Goal: Information Seeking & Learning: Check status

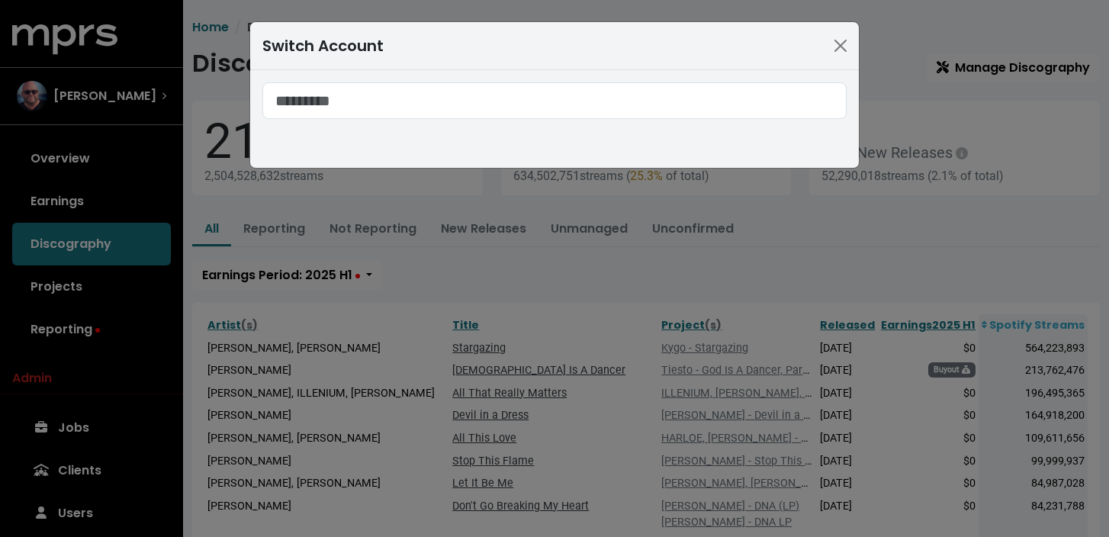
scroll to position [114, 0]
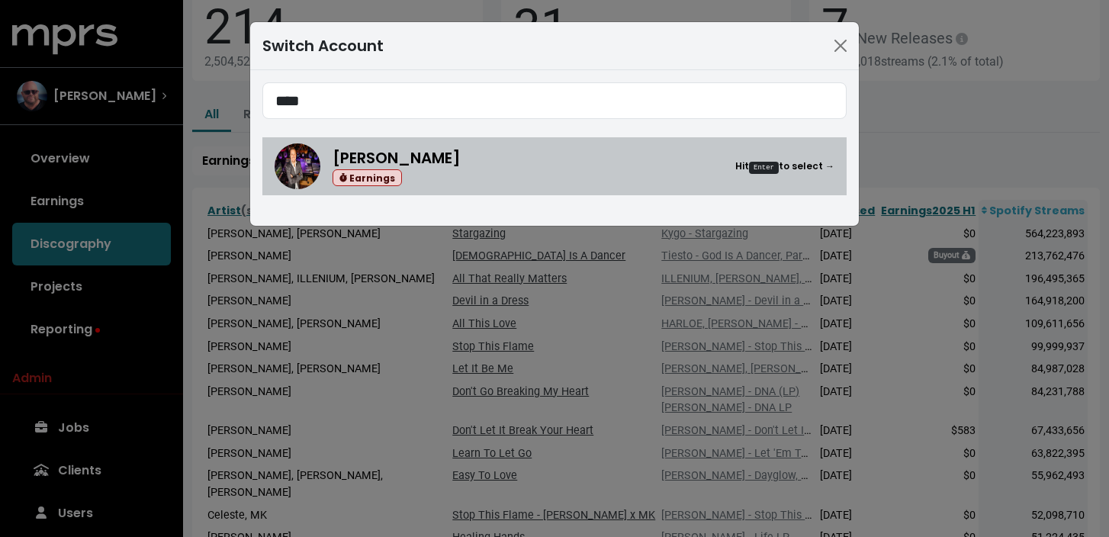
type input "****"
click at [477, 179] on div "[PERSON_NAME] Earnings Hit Enter to select →" at bounding box center [584, 166] width 502 height 40
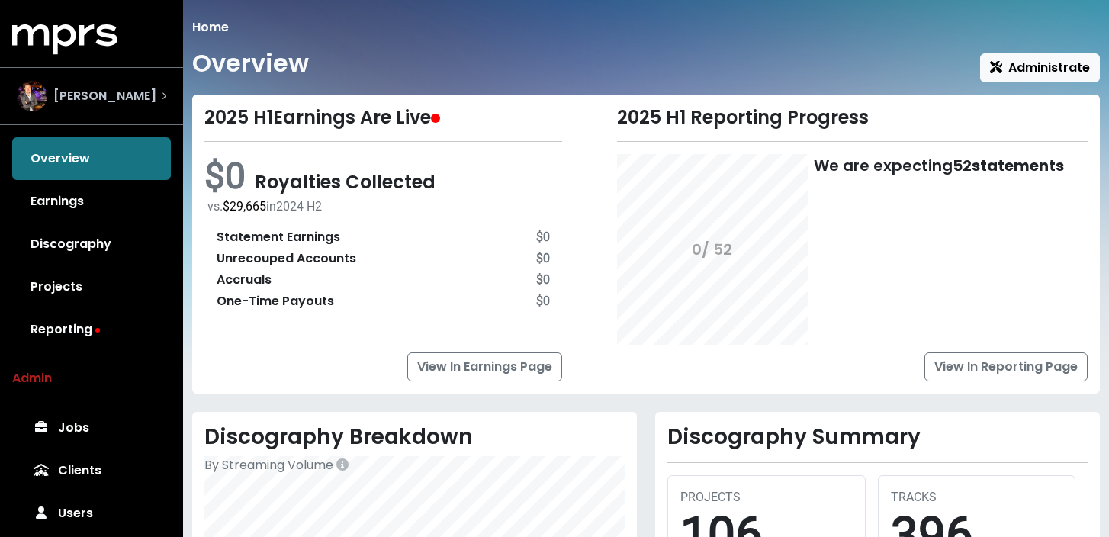
click at [160, 101] on div "[PERSON_NAME]" at bounding box center [91, 96] width 149 height 31
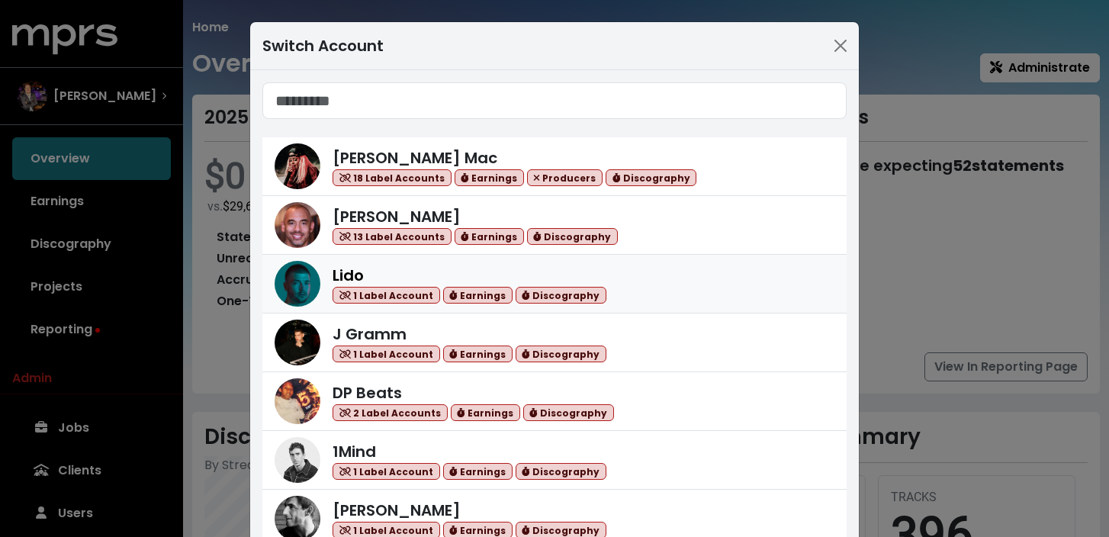
click at [380, 310] on link "Lido 1 Label Account Earnings Discography" at bounding box center [554, 284] width 584 height 59
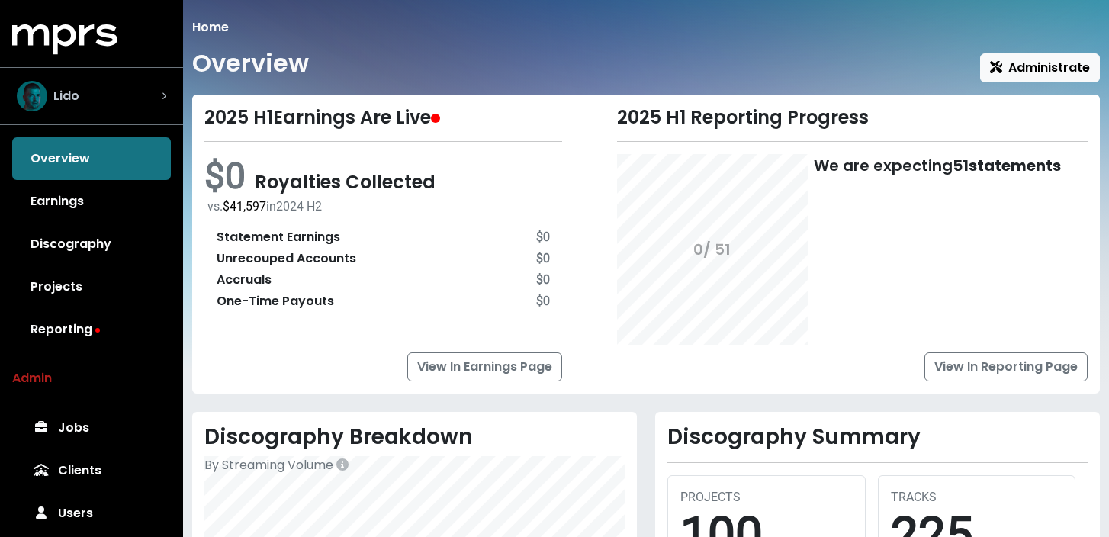
click at [156, 87] on div "Lido" at bounding box center [91, 96] width 149 height 31
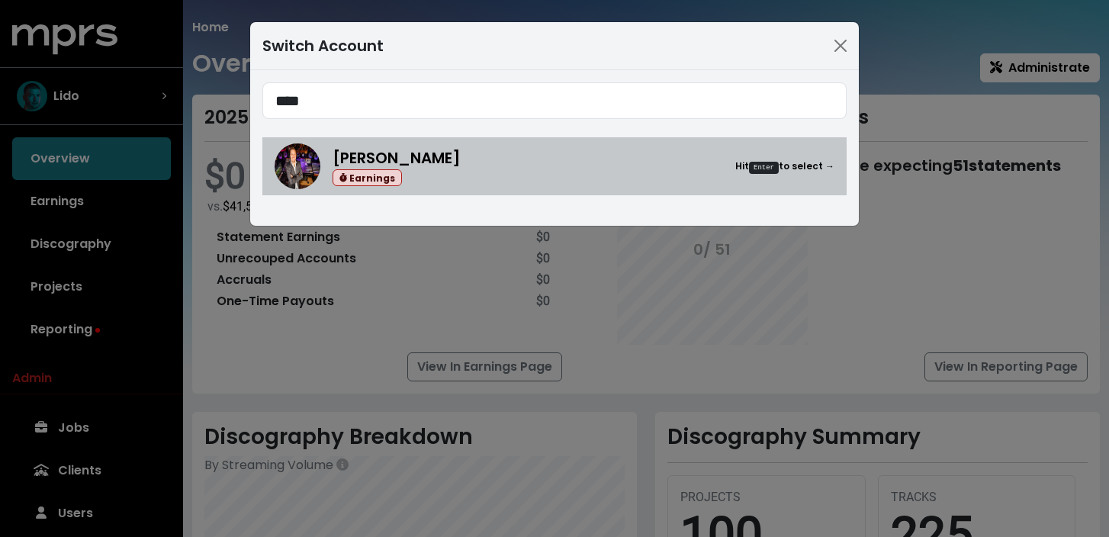
type input "****"
click at [447, 171] on div "Earnings" at bounding box center [397, 178] width 128 height 18
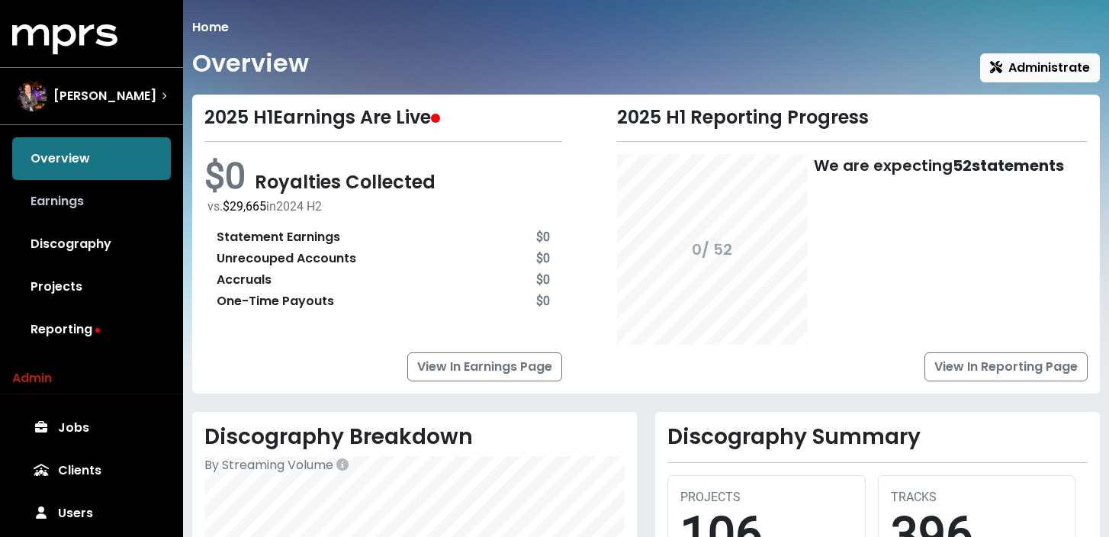
click at [135, 208] on link "Earnings" at bounding box center [91, 201] width 159 height 43
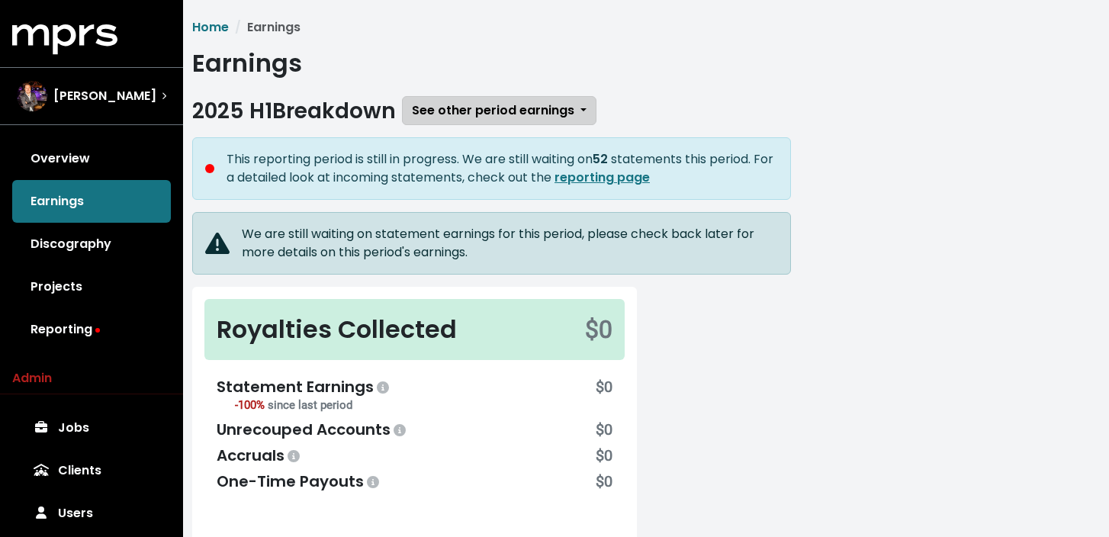
click at [454, 111] on span "See other period earnings" at bounding box center [493, 110] width 162 height 18
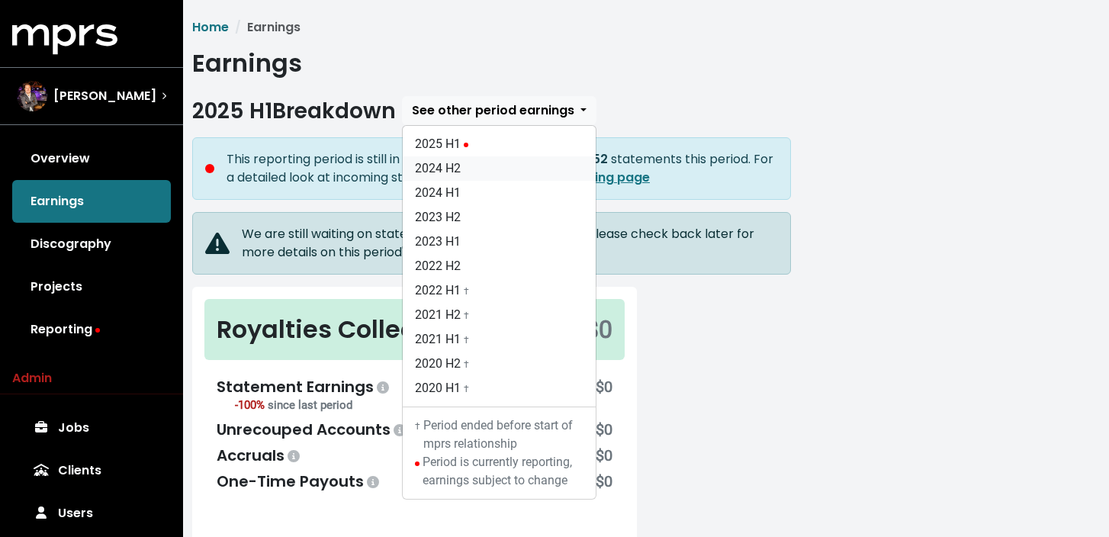
click at [481, 162] on link "2024 H2" at bounding box center [499, 168] width 193 height 24
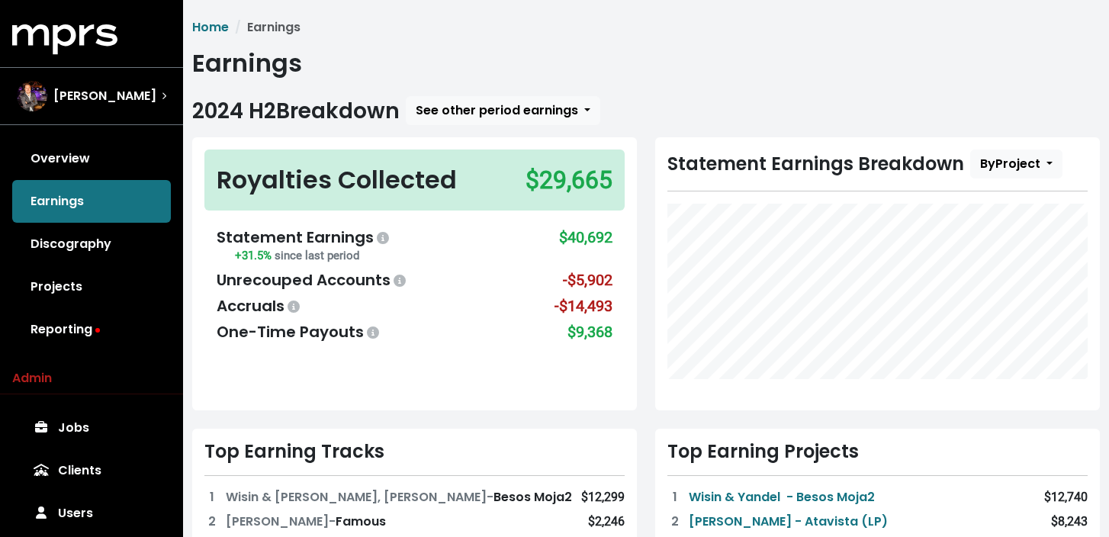
click at [547, 59] on h1 "Earnings" at bounding box center [646, 63] width 908 height 29
click at [167, 92] on div "[PERSON_NAME]" at bounding box center [92, 96] width 174 height 55
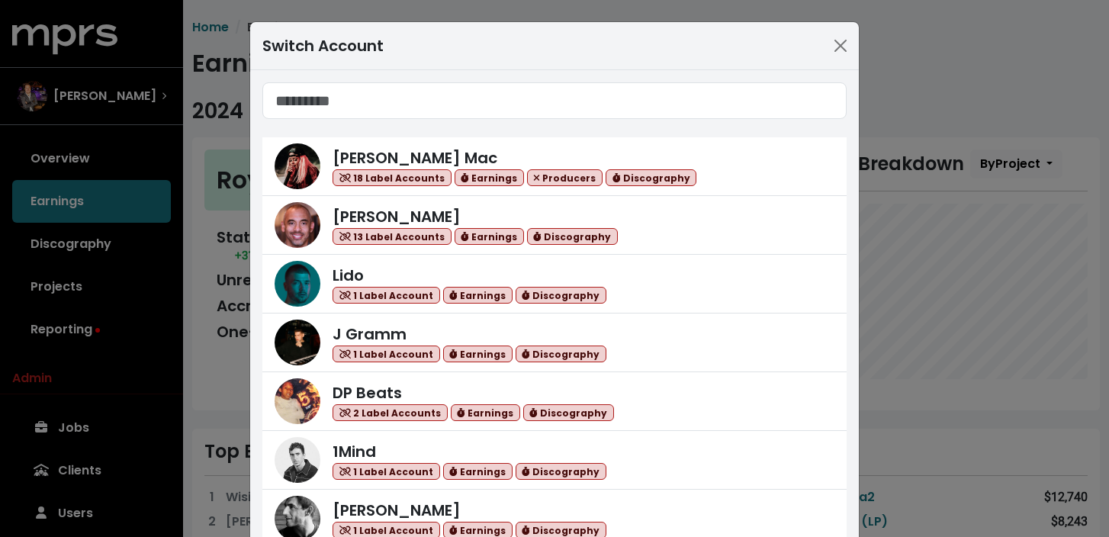
click at [218, 40] on div "Switch Account [PERSON_NAME] Mac 18 Label Accounts Earnings Producers Discograp…" at bounding box center [554, 268] width 1109 height 537
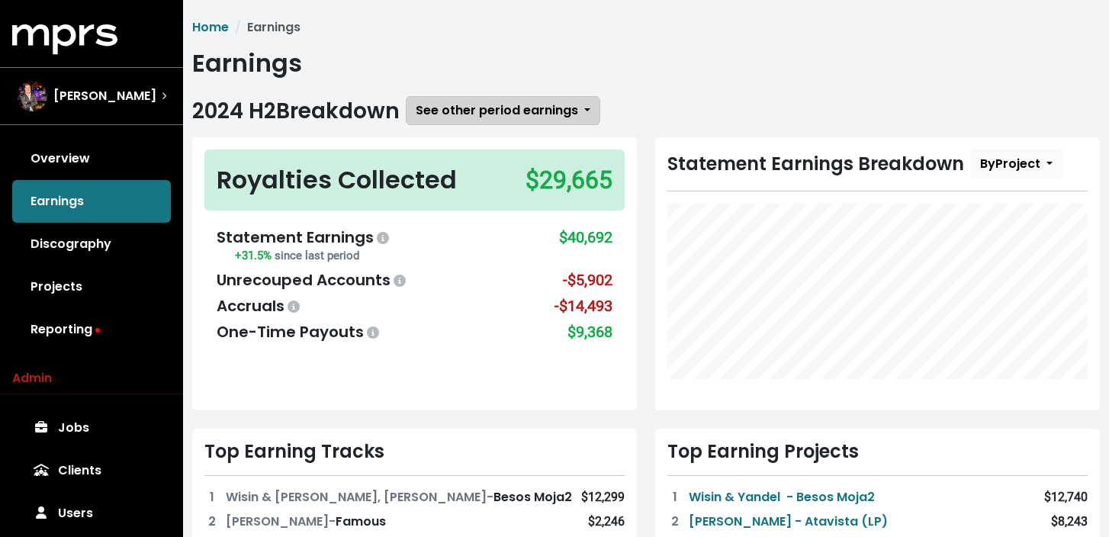
click at [463, 115] on span "See other period earnings" at bounding box center [497, 110] width 162 height 18
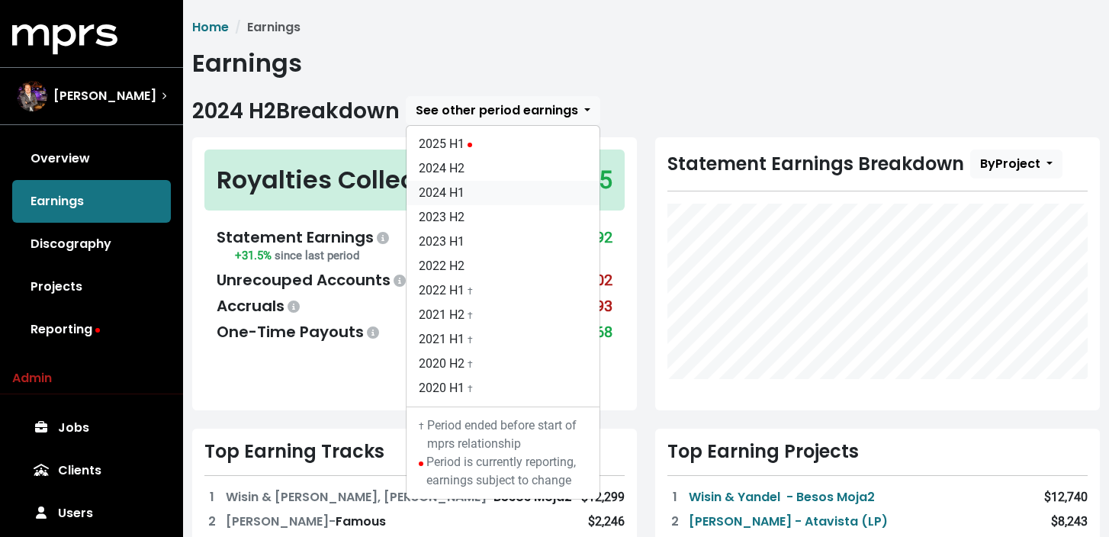
click at [484, 188] on link "2024 H1" at bounding box center [503, 193] width 193 height 24
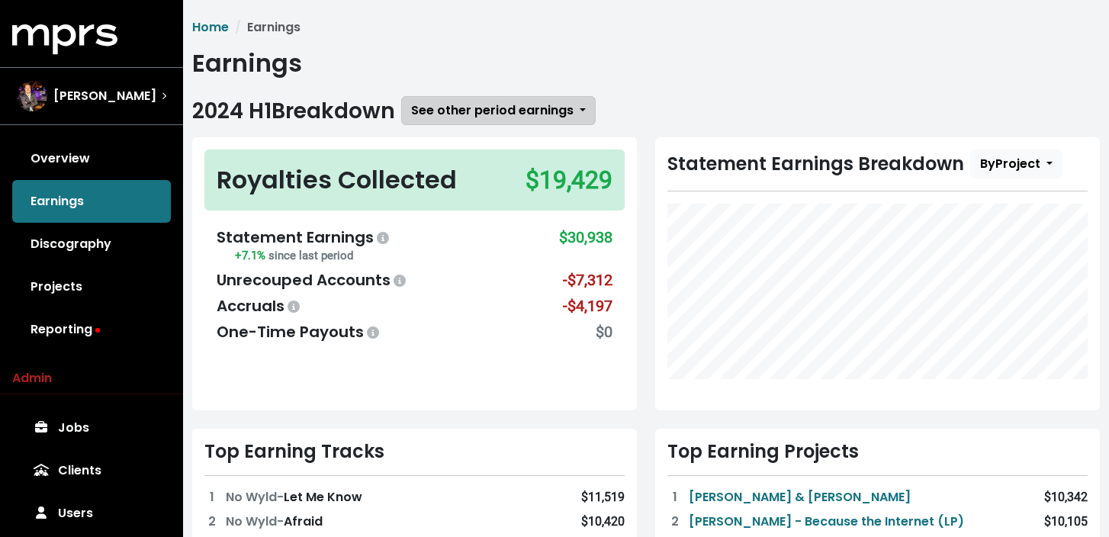
click at [480, 109] on span "See other period earnings" at bounding box center [492, 110] width 162 height 18
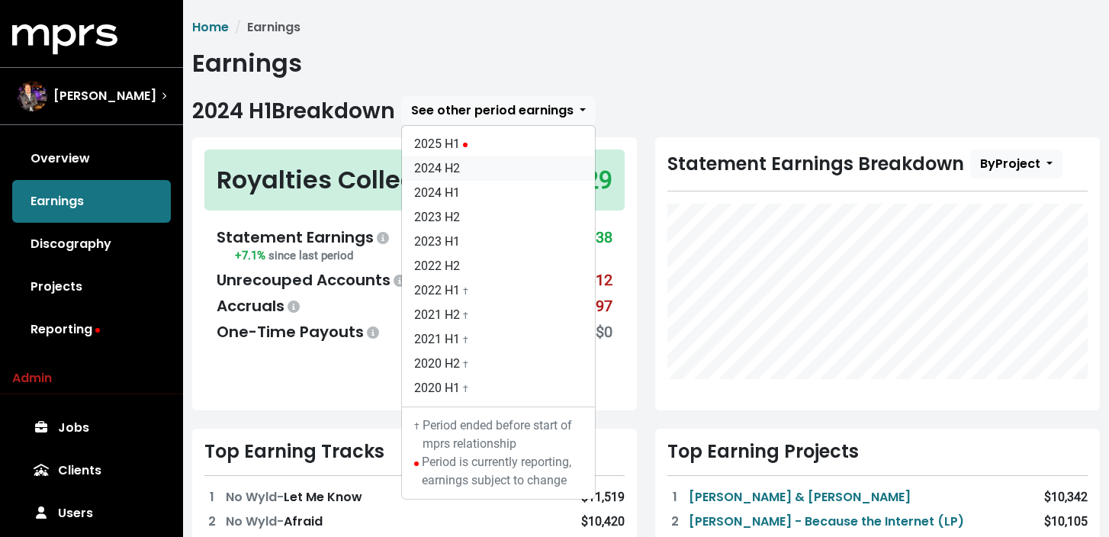
click at [477, 166] on link "2024 H2" at bounding box center [498, 168] width 193 height 24
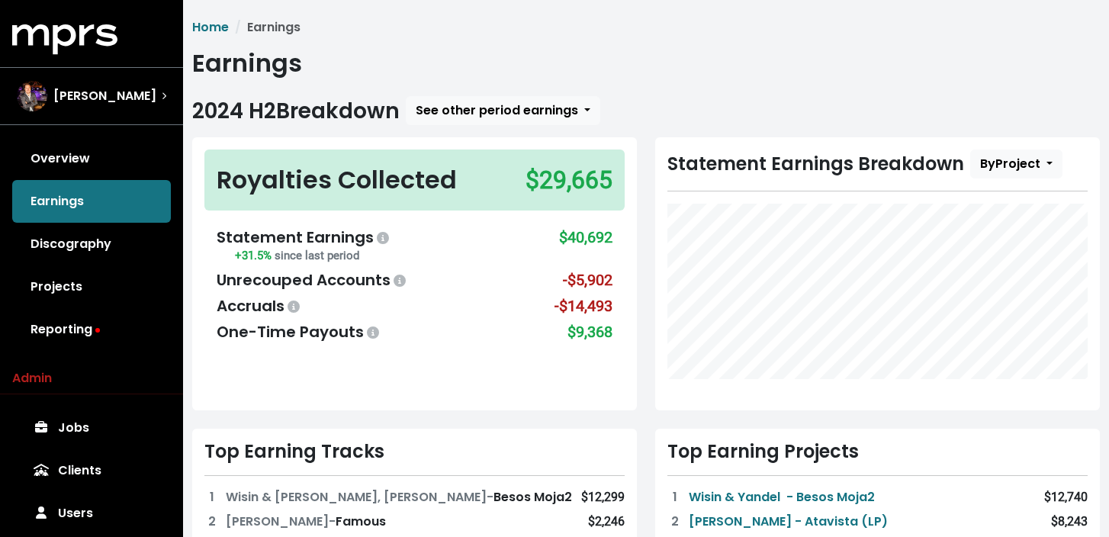
click at [450, 76] on h1 "Earnings" at bounding box center [646, 63] width 908 height 29
click at [500, 70] on h1 "Earnings" at bounding box center [646, 63] width 908 height 29
